Goal: Task Accomplishment & Management: Manage account settings

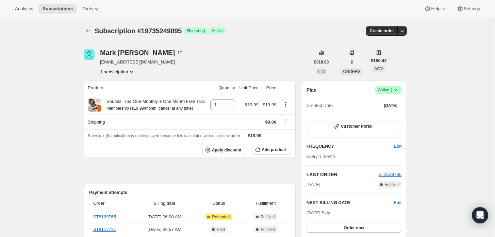
click at [399, 90] on icon at bounding box center [395, 90] width 7 height 7
click at [393, 114] on span "Cancel subscription" at bounding box center [391, 114] width 38 height 5
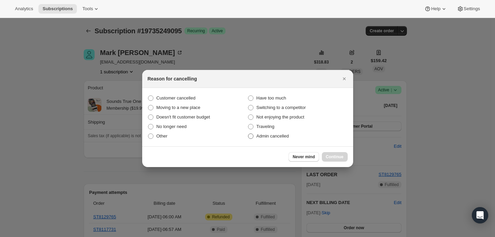
click at [265, 139] on span "Admin cancelled" at bounding box center [273, 136] width 32 height 7
click at [248, 134] on input "Admin cancelled" at bounding box center [248, 134] width 0 height 0
radio input "true"
click at [348, 159] on div "Never mind Continue" at bounding box center [247, 157] width 211 height 21
click at [337, 155] on span "Continue" at bounding box center [335, 156] width 18 height 5
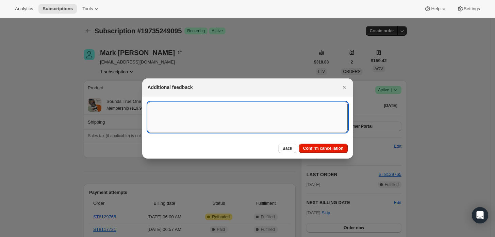
click at [286, 123] on textarea ":rbj:" at bounding box center [248, 117] width 200 height 31
type textarea "Customer requested cancellation and refund."
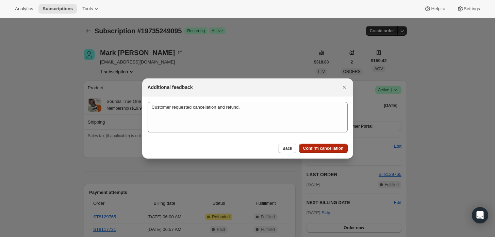
click at [312, 150] on span "Confirm cancellation" at bounding box center [323, 148] width 40 height 5
